Goal: Transaction & Acquisition: Purchase product/service

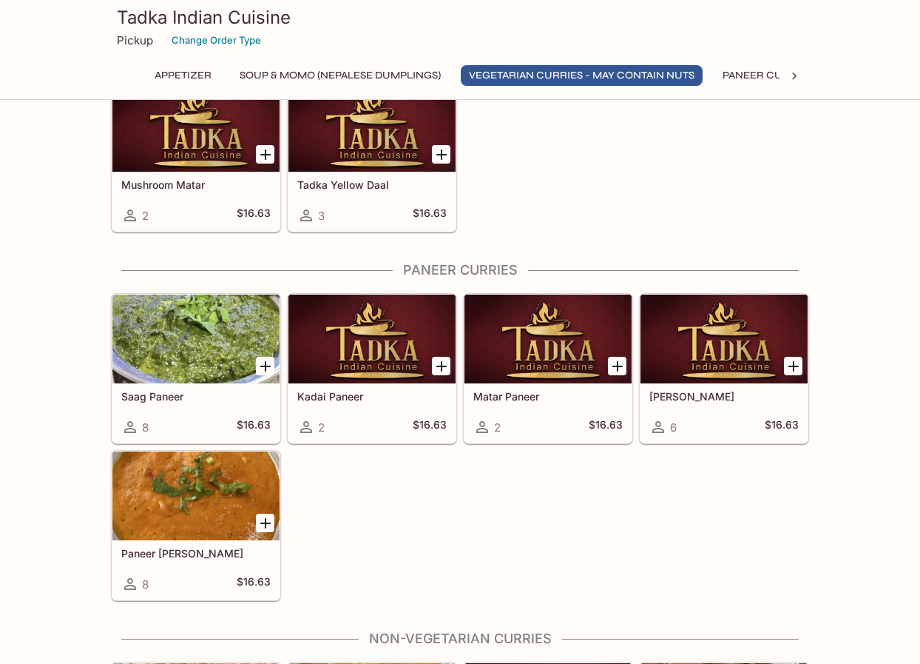
scroll to position [814, 0]
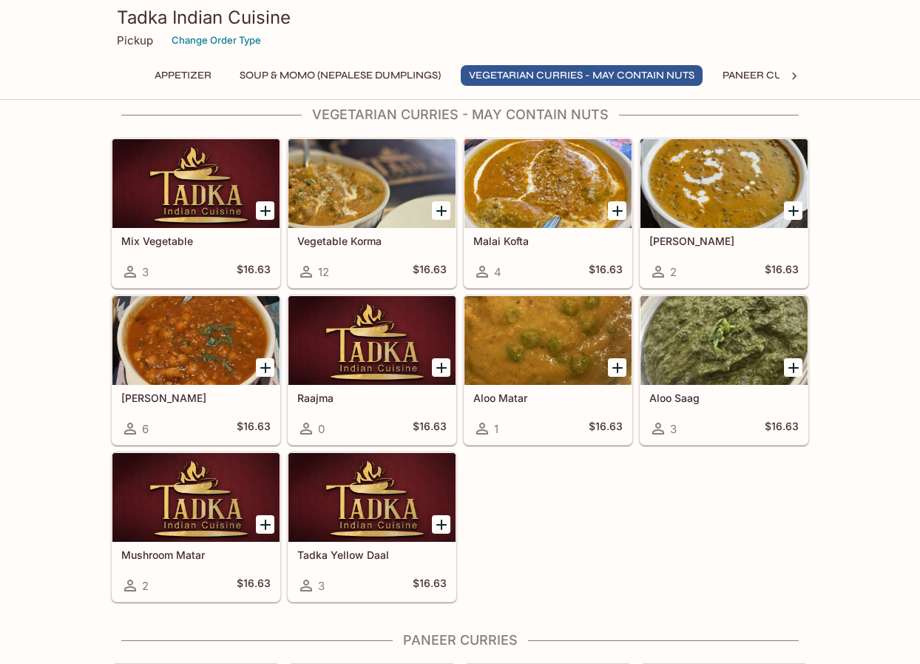
click at [680, 244] on h5 "[PERSON_NAME]" at bounding box center [724, 241] width 149 height 13
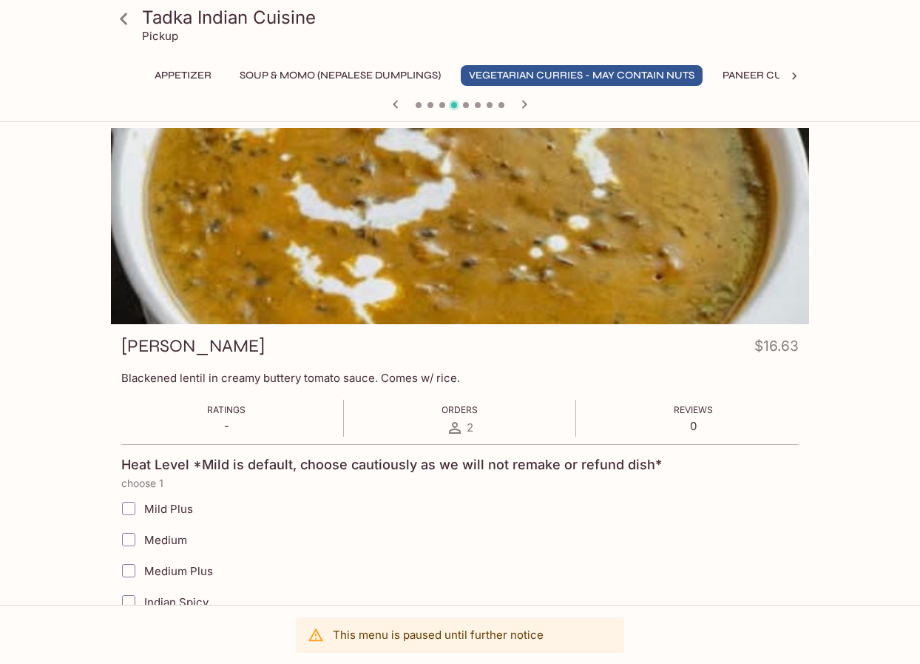
click at [123, 18] on icon at bounding box center [124, 19] width 26 height 26
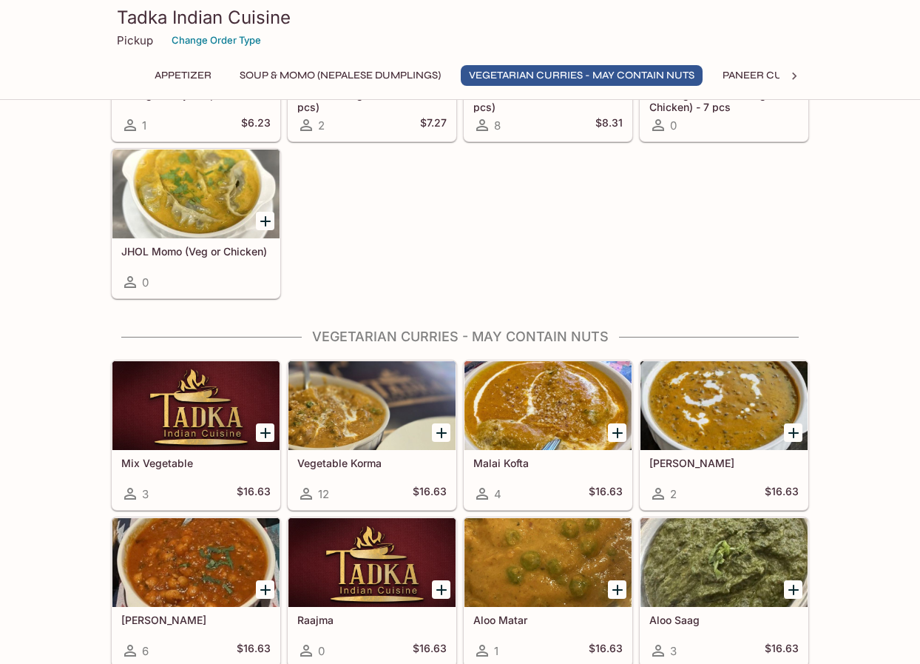
scroll to position [814, 0]
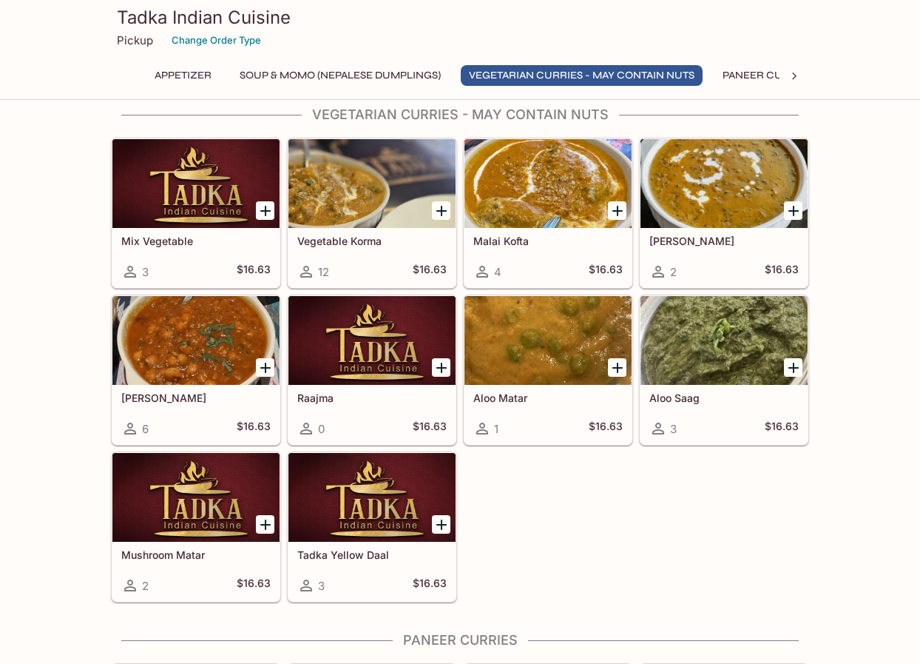
drag, startPoint x: 275, startPoint y: 144, endPoint x: 579, endPoint y: 499, distance: 467.0
click at [579, 499] on div "Mix Vegetable 3 $16.63 Vegetable Korma 12 $16.63 Malai Kofta 4 $16.63 Daal Makh…" at bounding box center [457, 367] width 704 height 471
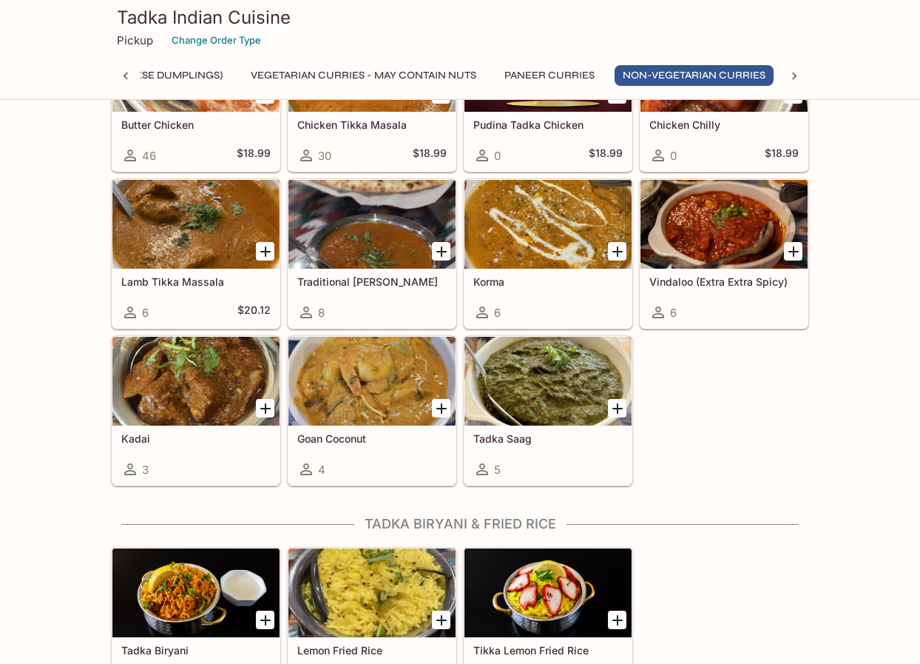
scroll to position [1676, 0]
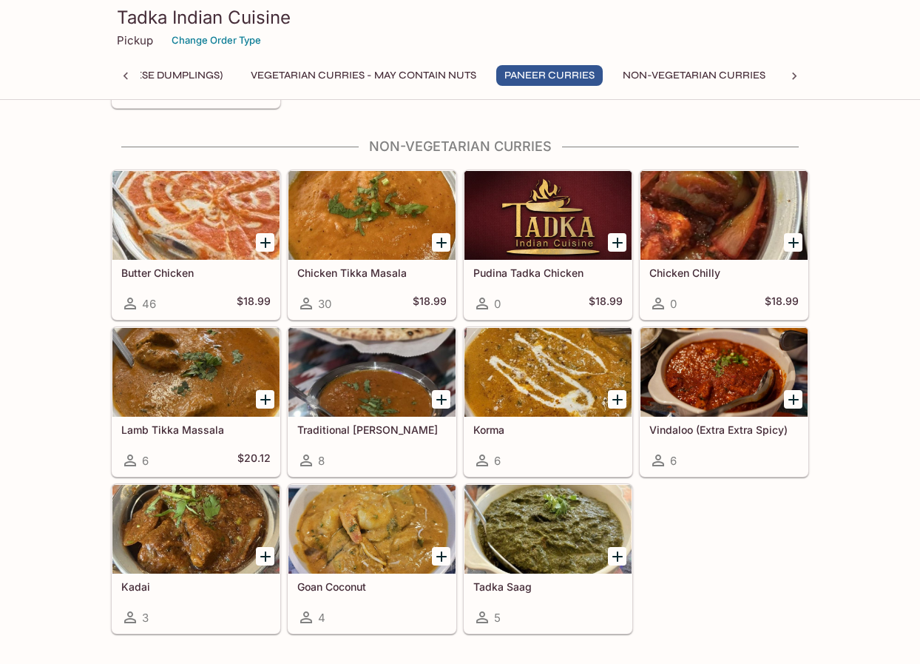
click at [373, 348] on div at bounding box center [372, 372] width 167 height 89
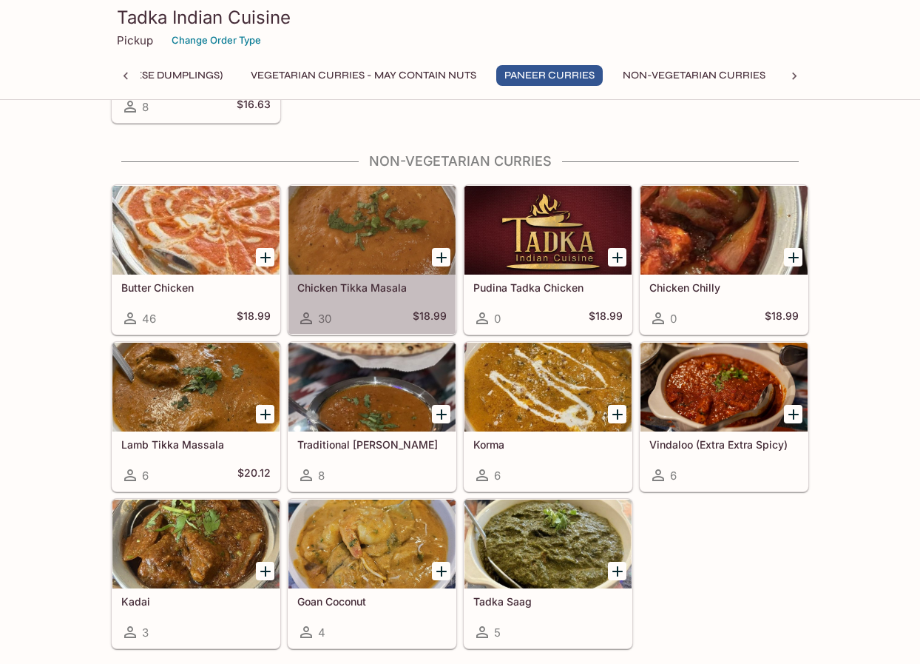
click at [377, 284] on h5 "Chicken Tikka Masala" at bounding box center [371, 287] width 149 height 13
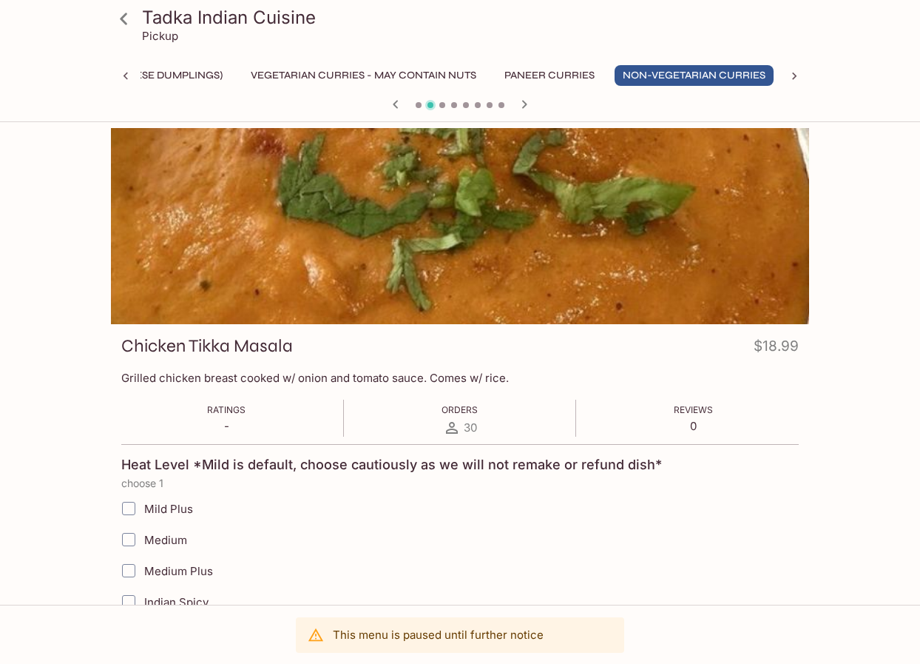
scroll to position [148, 0]
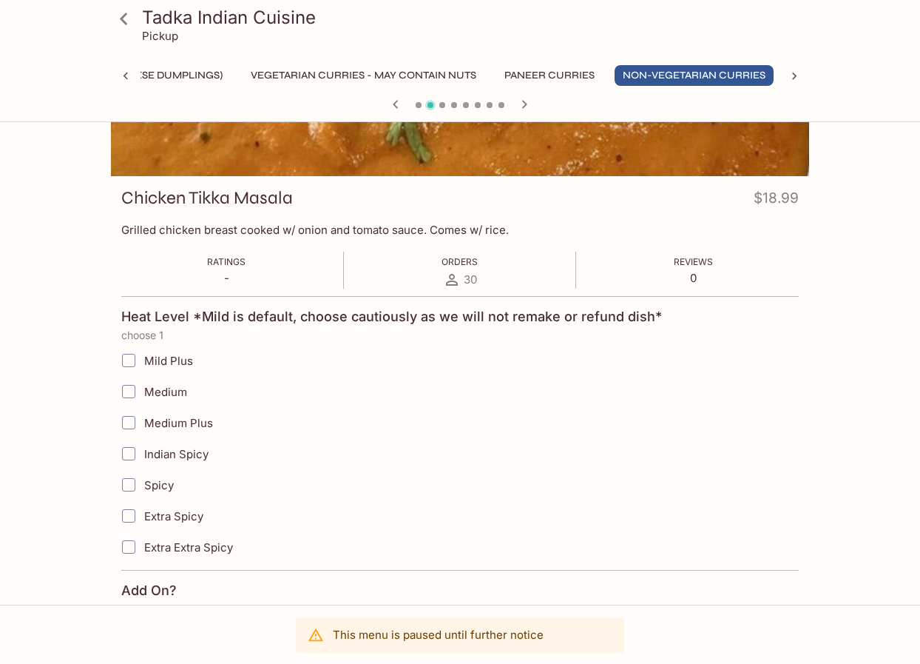
click at [177, 390] on span "Medium" at bounding box center [165, 392] width 43 height 14
click at [144, 390] on input "Medium" at bounding box center [129, 392] width 30 height 30
checkbox input "true"
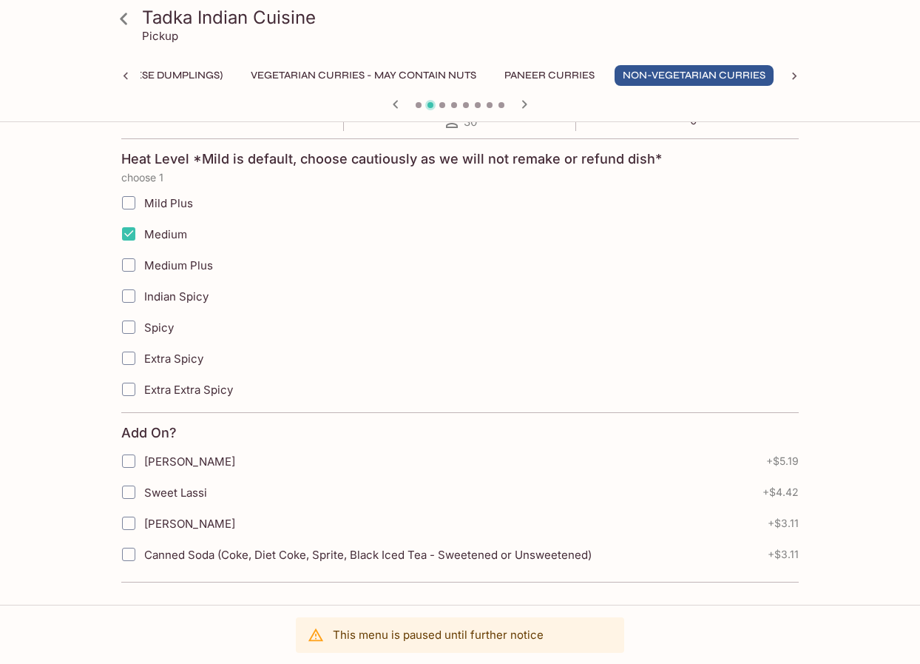
scroll to position [0, 0]
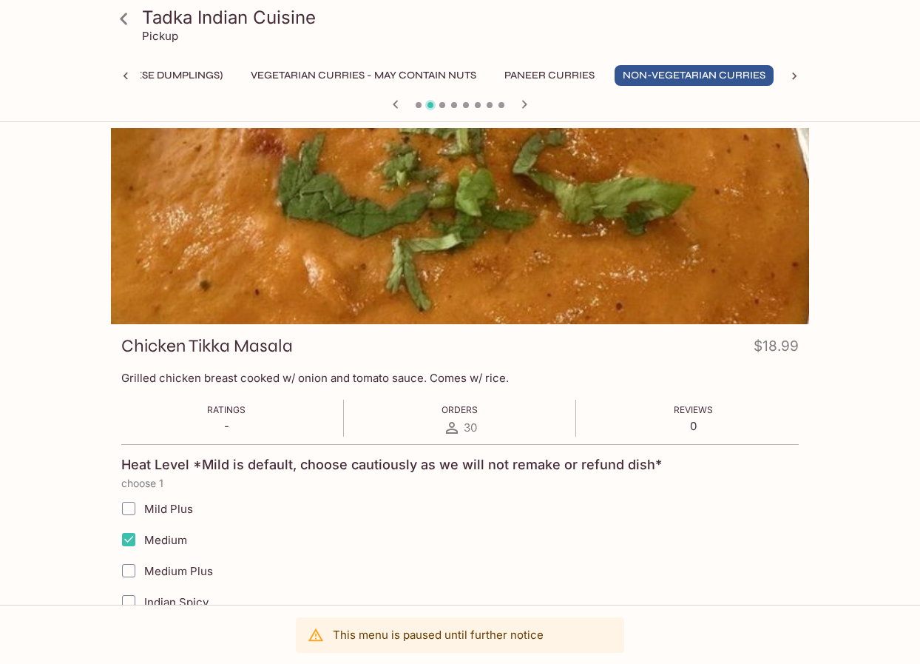
drag, startPoint x: 408, startPoint y: 247, endPoint x: 549, endPoint y: 114, distance: 193.7
click at [549, 114] on div at bounding box center [460, 106] width 710 height 22
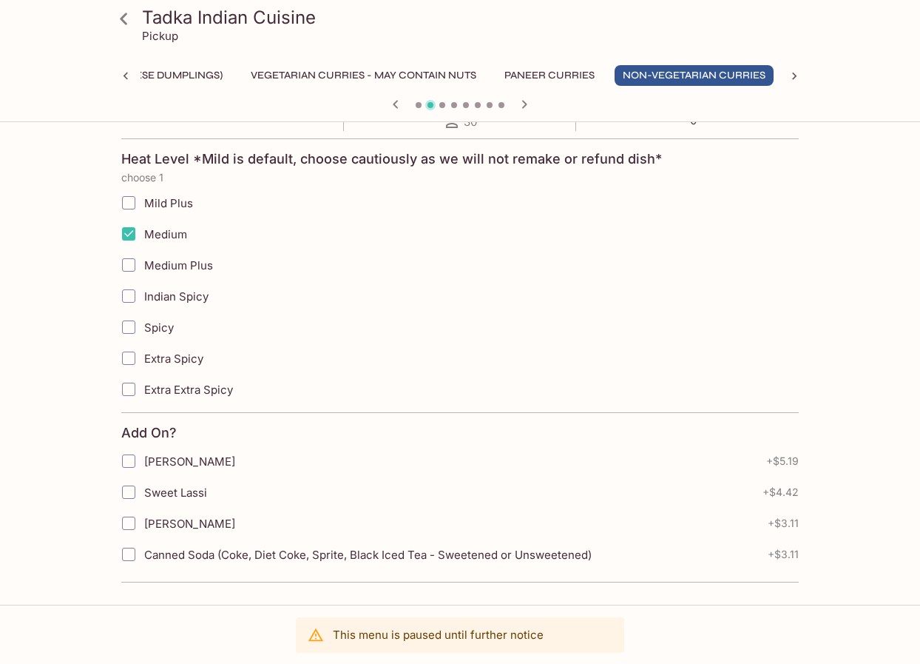
click at [395, 633] on p "This menu is paused until further notice" at bounding box center [438, 634] width 211 height 14
click at [526, 106] on icon "button" at bounding box center [525, 104] width 18 height 18
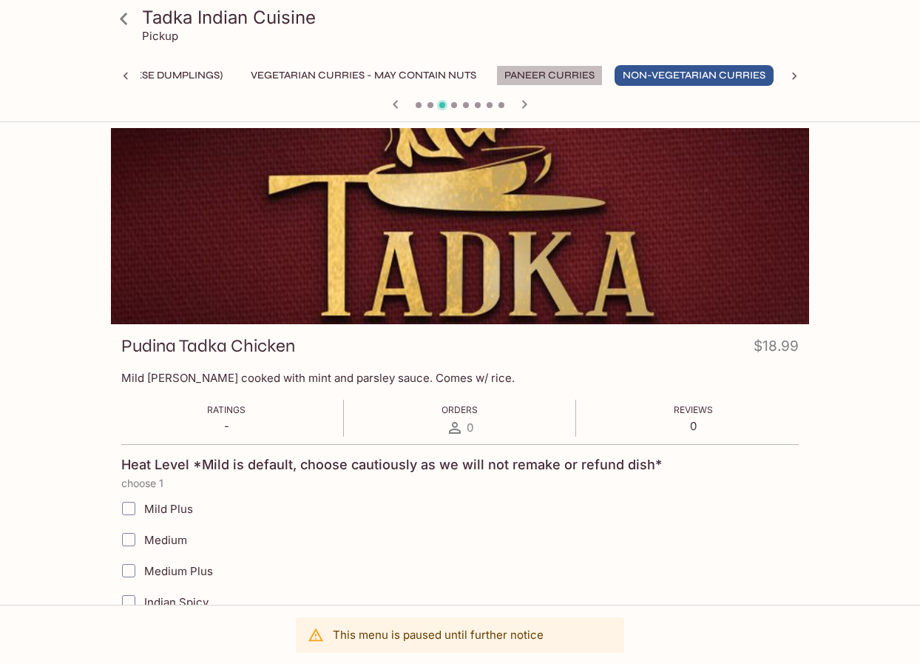
click at [568, 66] on button "Paneer Curries" at bounding box center [550, 75] width 107 height 21
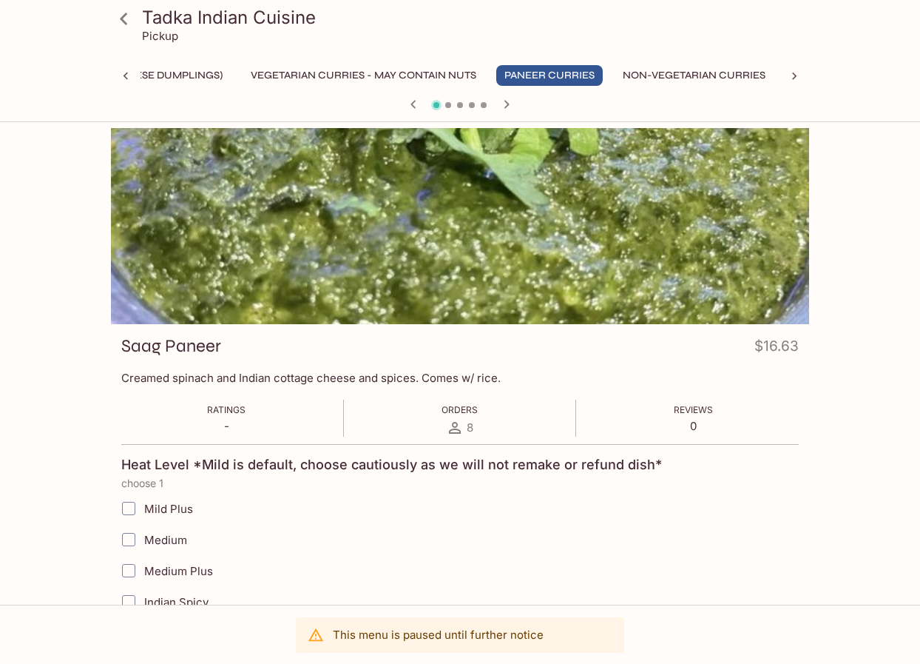
click at [484, 72] on button "Vegetarian Curries - may contain nuts" at bounding box center [364, 75] width 242 height 21
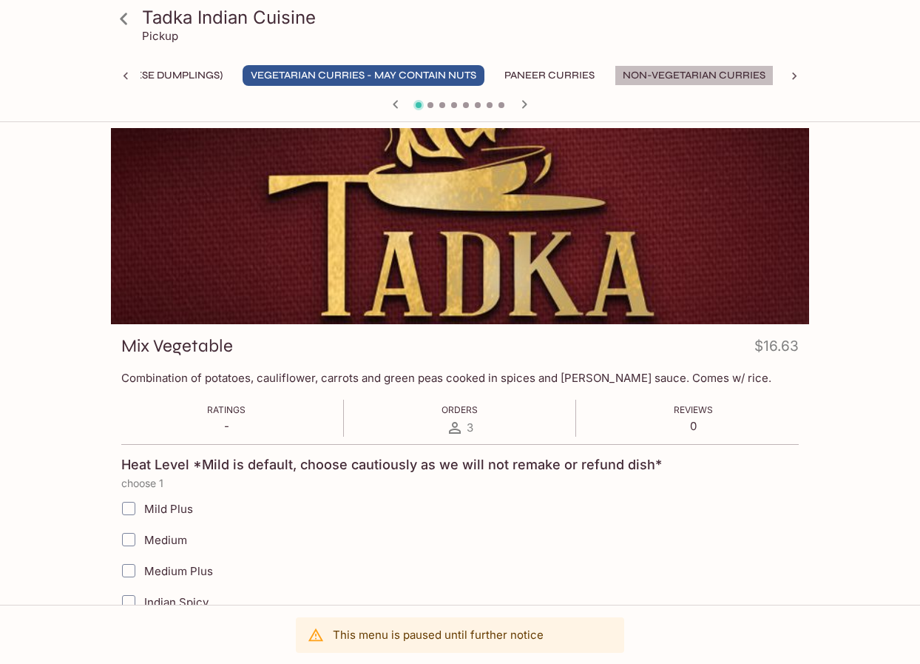
click at [644, 73] on button "Non-Vegetarian Curries" at bounding box center [694, 75] width 159 height 21
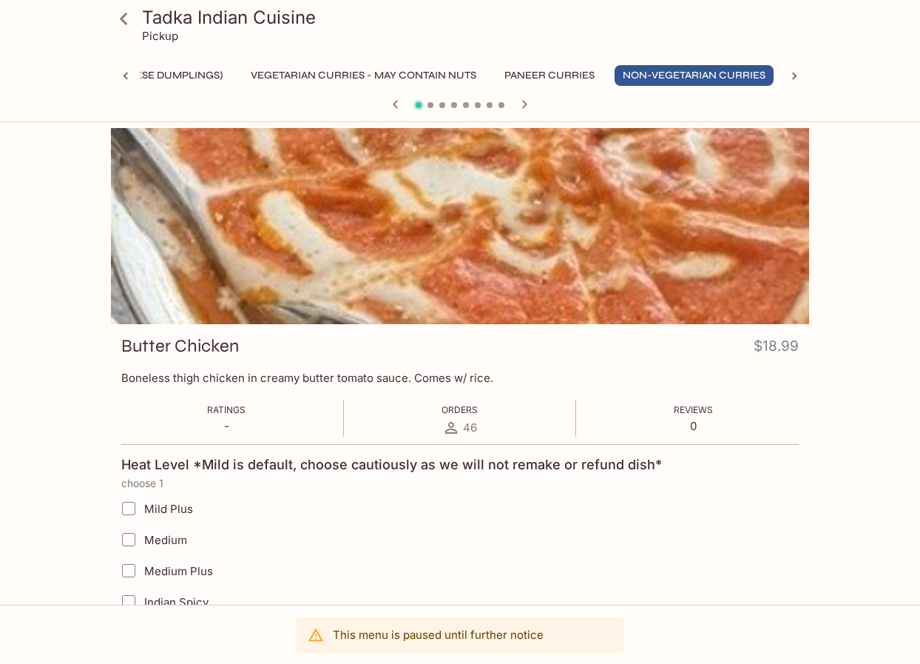
click at [126, 24] on icon at bounding box center [123, 19] width 7 height 12
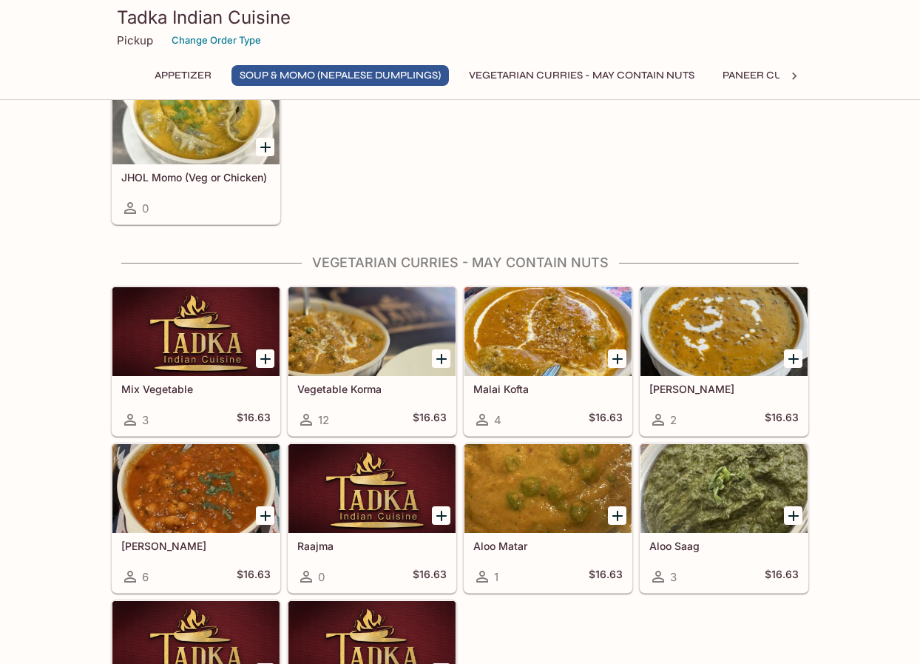
scroll to position [740, 0]
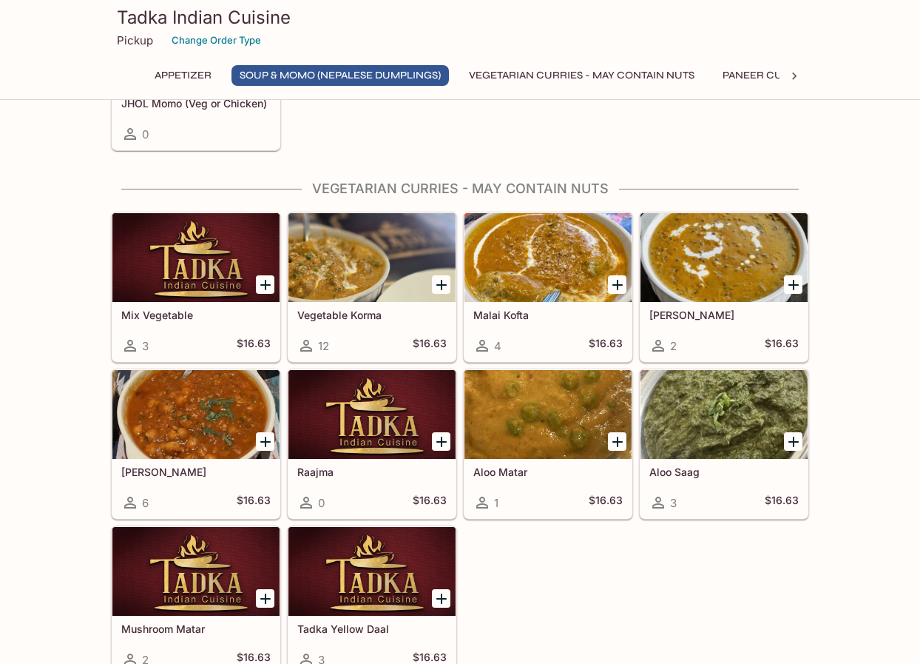
click at [711, 277] on div at bounding box center [724, 257] width 167 height 89
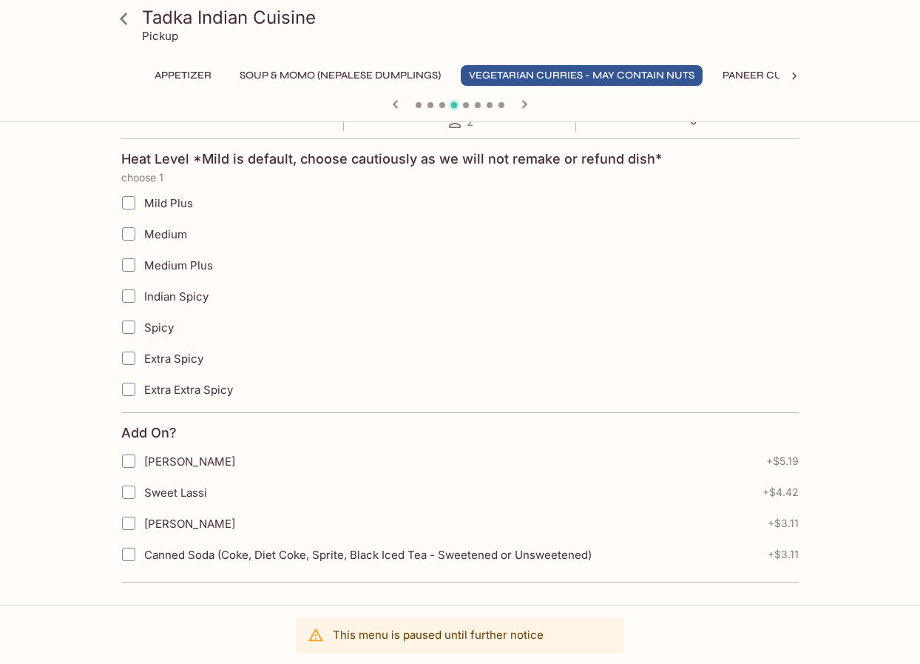
scroll to position [158, 0]
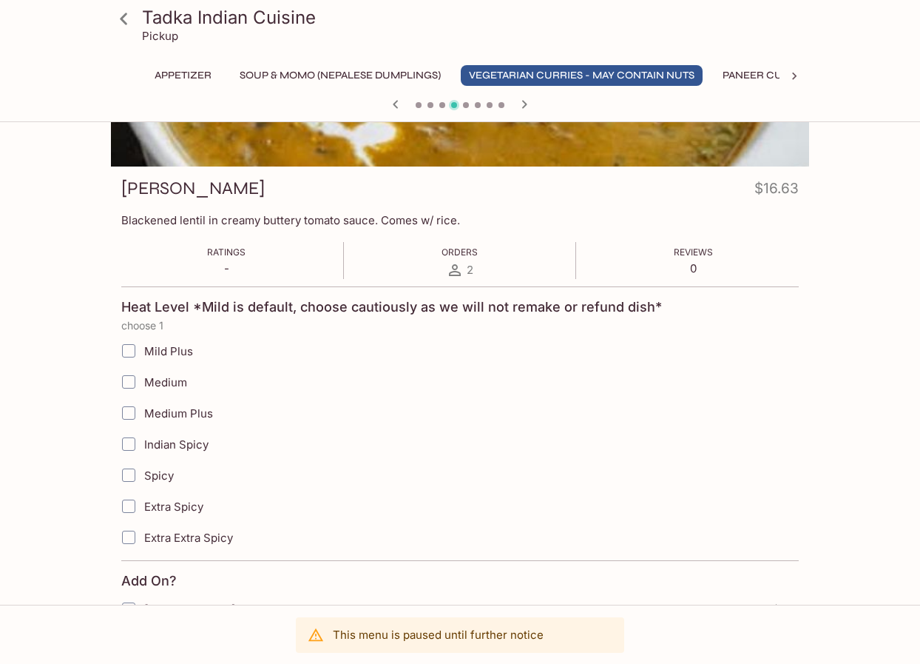
click at [128, 388] on input "Medium" at bounding box center [129, 382] width 30 height 30
checkbox input "true"
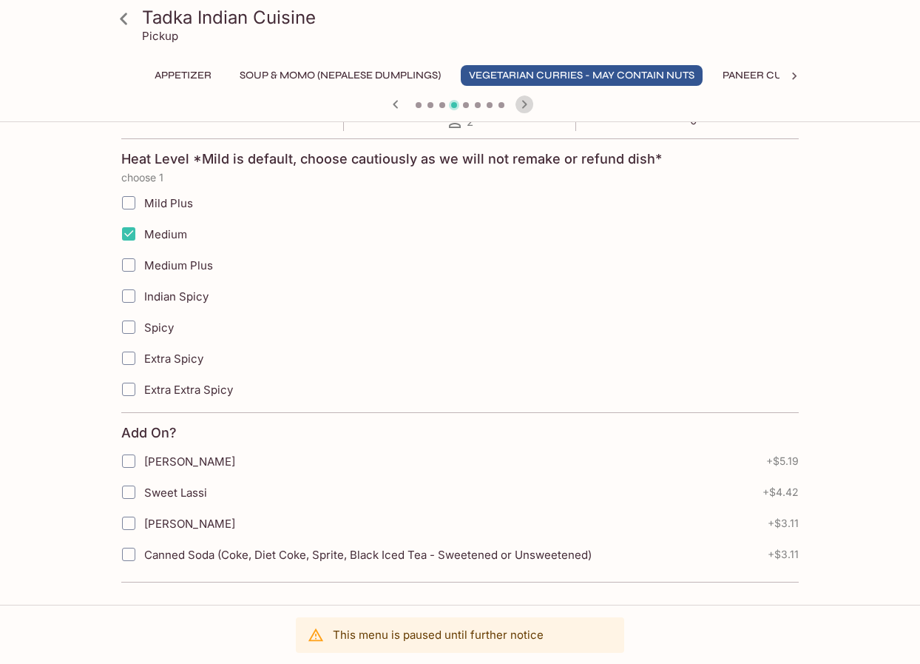
click at [522, 109] on icon "button" at bounding box center [525, 104] width 18 height 18
click at [121, 21] on icon at bounding box center [124, 19] width 26 height 26
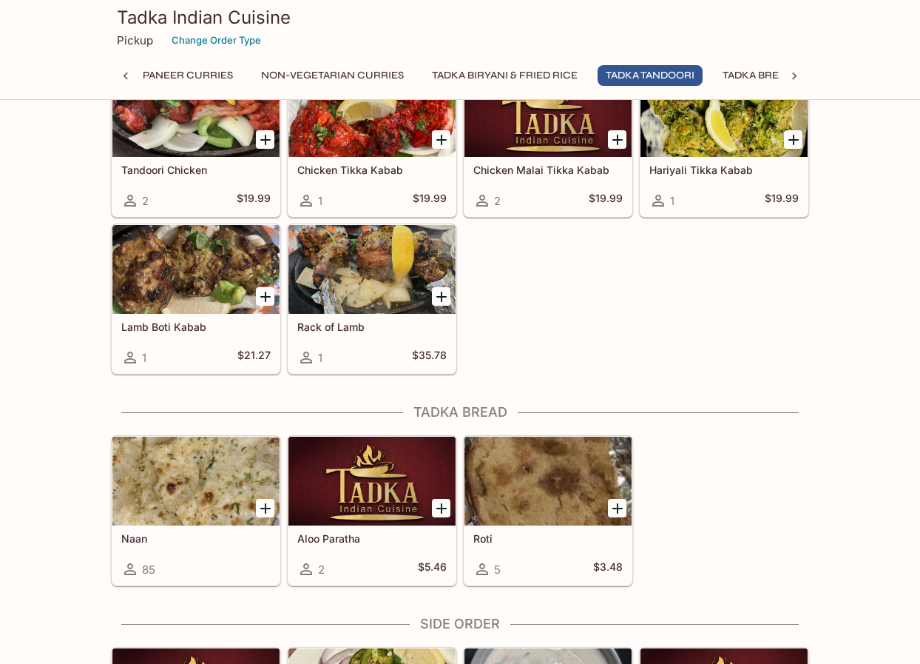
scroll to position [2590, 0]
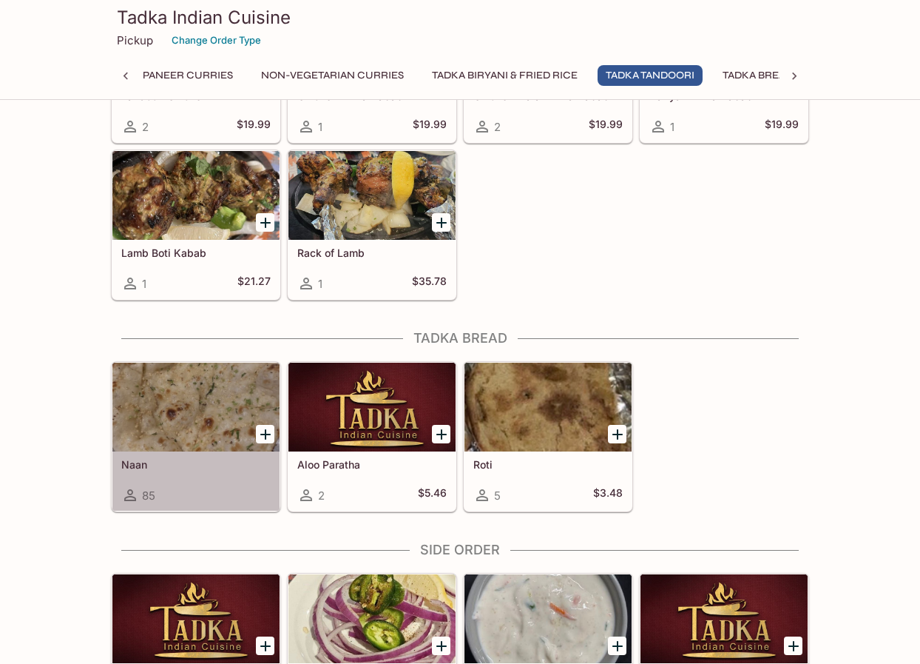
click at [236, 400] on div at bounding box center [195, 407] width 167 height 89
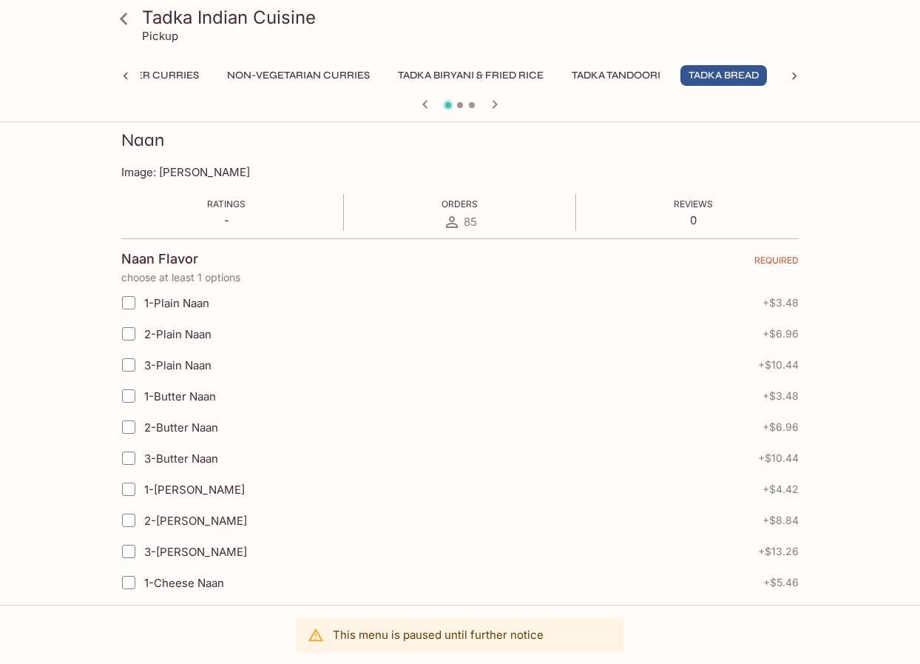
scroll to position [132, 0]
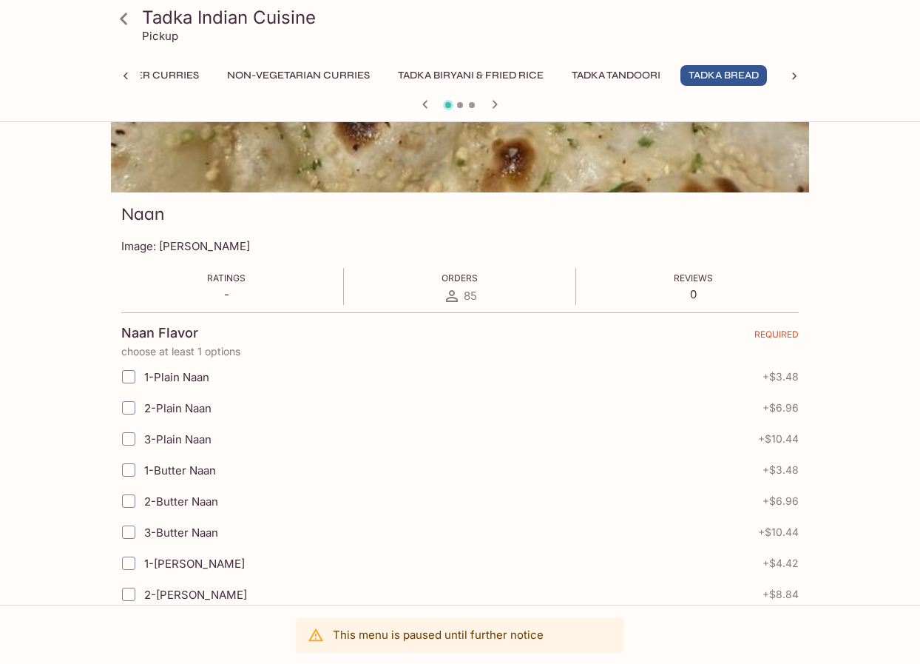
click at [160, 18] on h3 "Tadka Indian Cuisine" at bounding box center [473, 17] width 662 height 23
click at [132, 18] on icon at bounding box center [124, 19] width 26 height 26
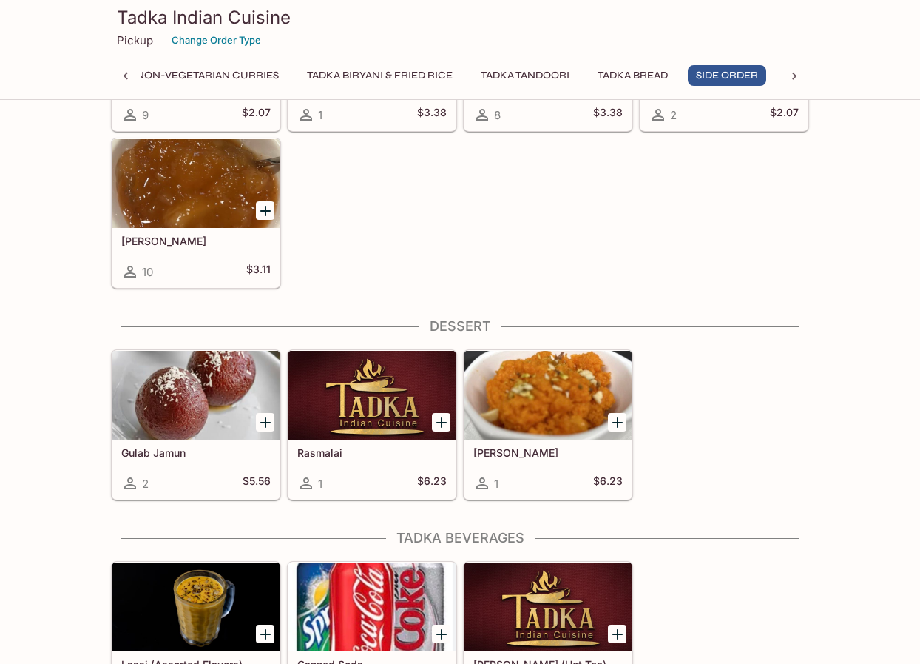
scroll to position [3230, 0]
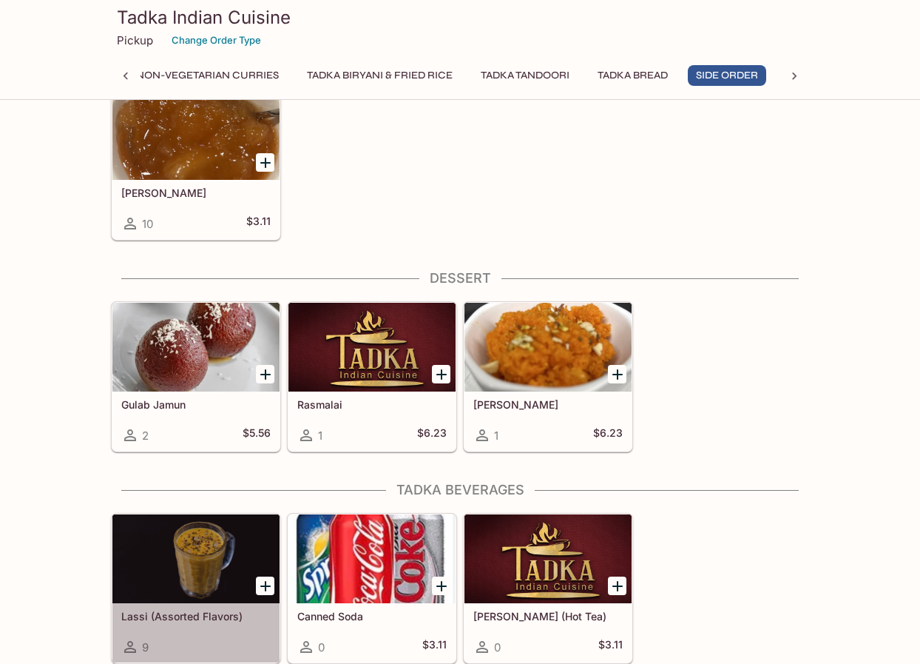
click at [209, 581] on div at bounding box center [195, 558] width 167 height 89
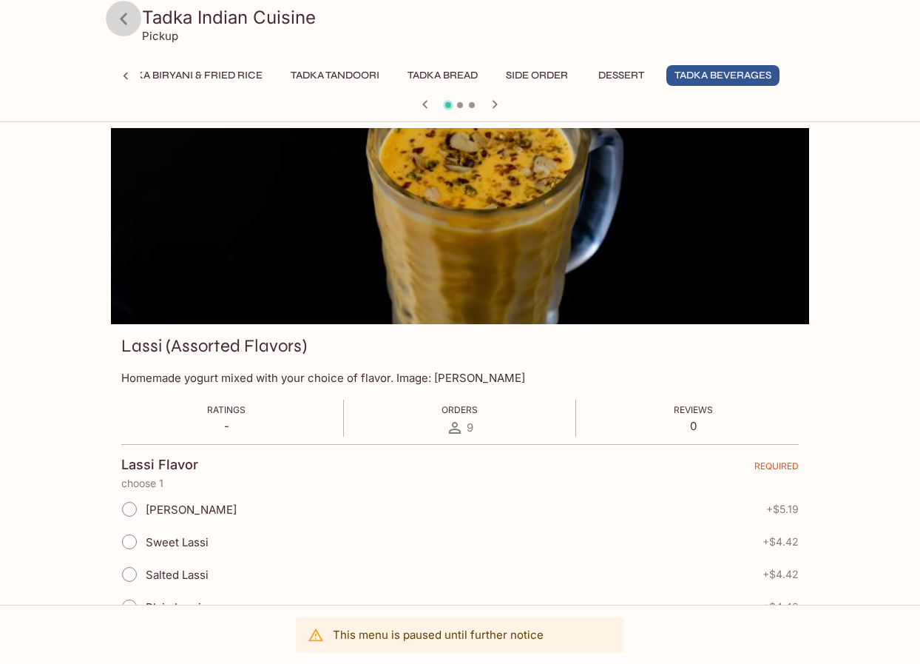
click at [128, 26] on icon at bounding box center [124, 19] width 26 height 26
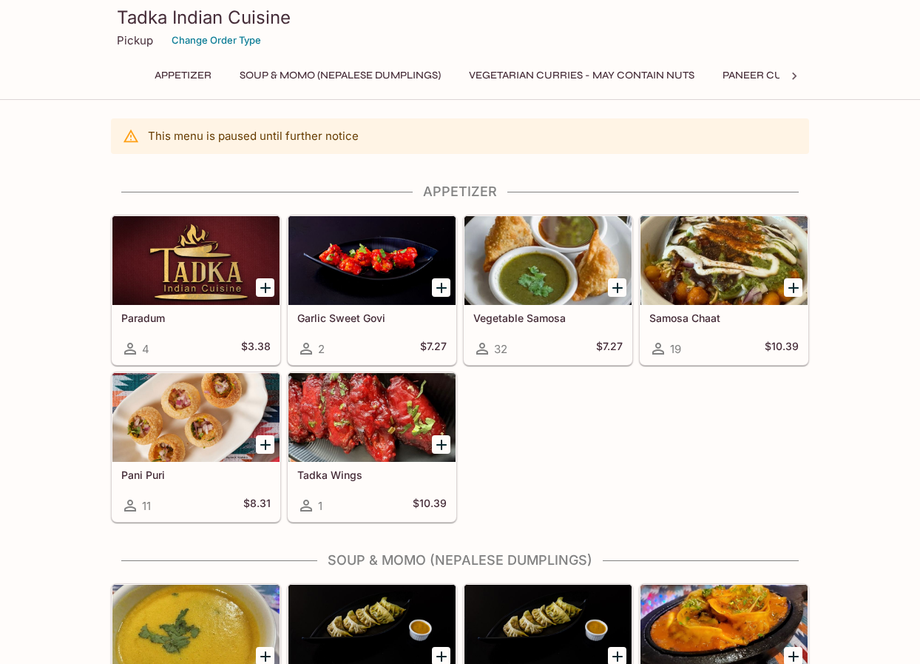
click at [240, 301] on div at bounding box center [195, 260] width 167 height 89
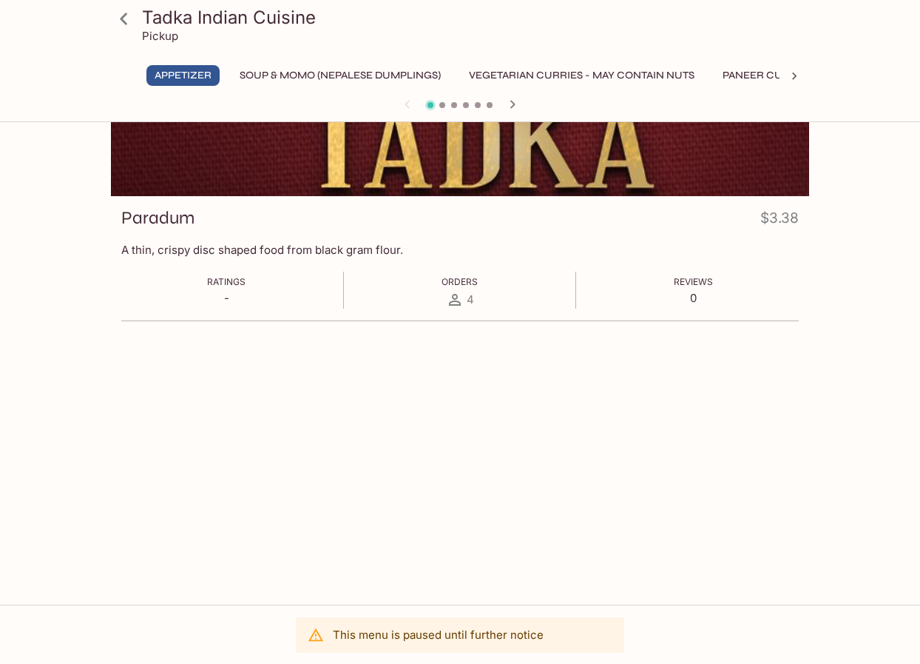
scroll to position [54, 0]
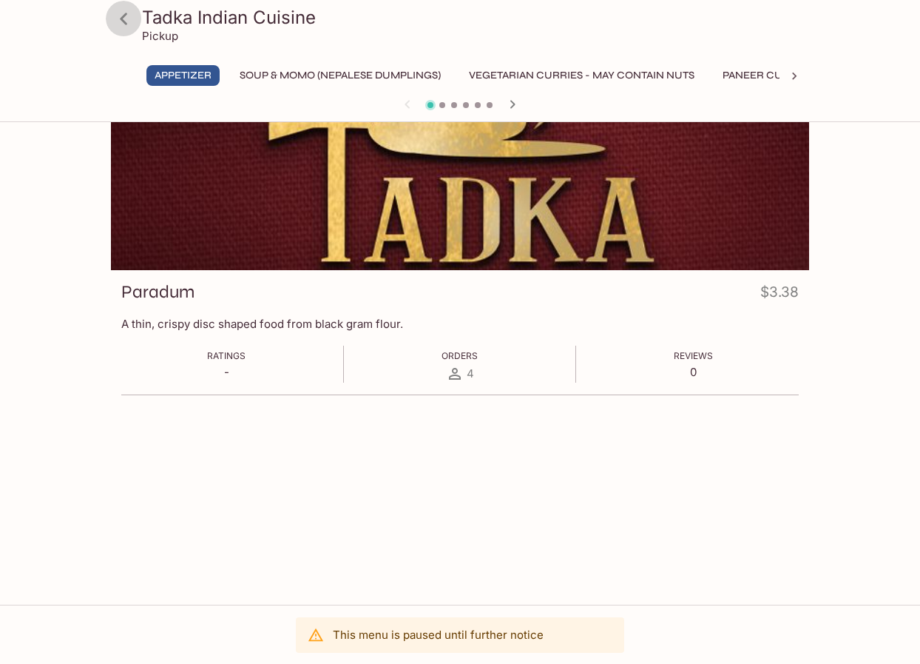
click at [121, 15] on icon at bounding box center [124, 19] width 26 height 26
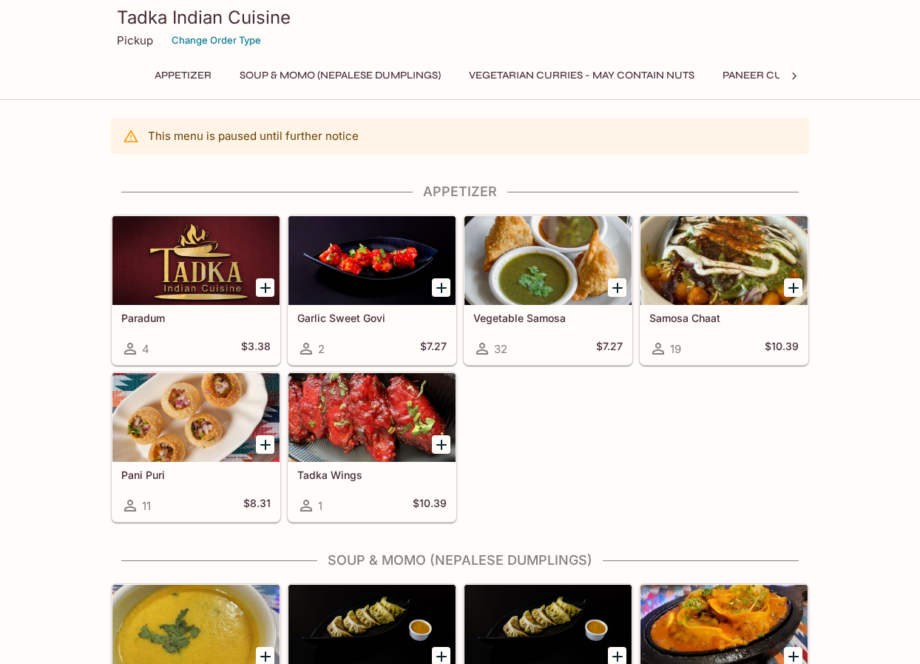
click at [345, 294] on div at bounding box center [372, 260] width 167 height 89
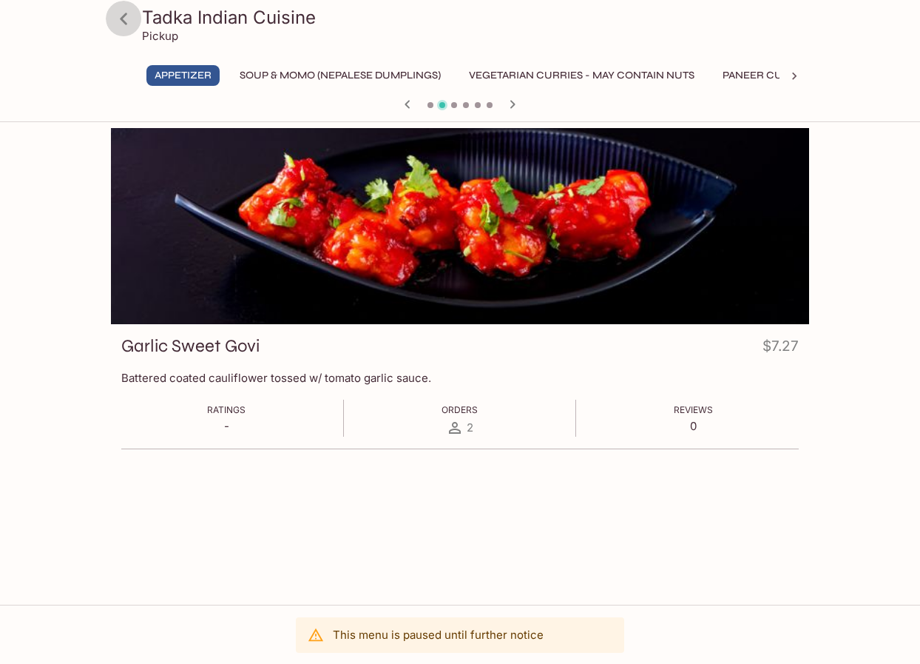
click at [124, 21] on icon at bounding box center [123, 19] width 7 height 12
